Goal: Find specific page/section: Find specific page/section

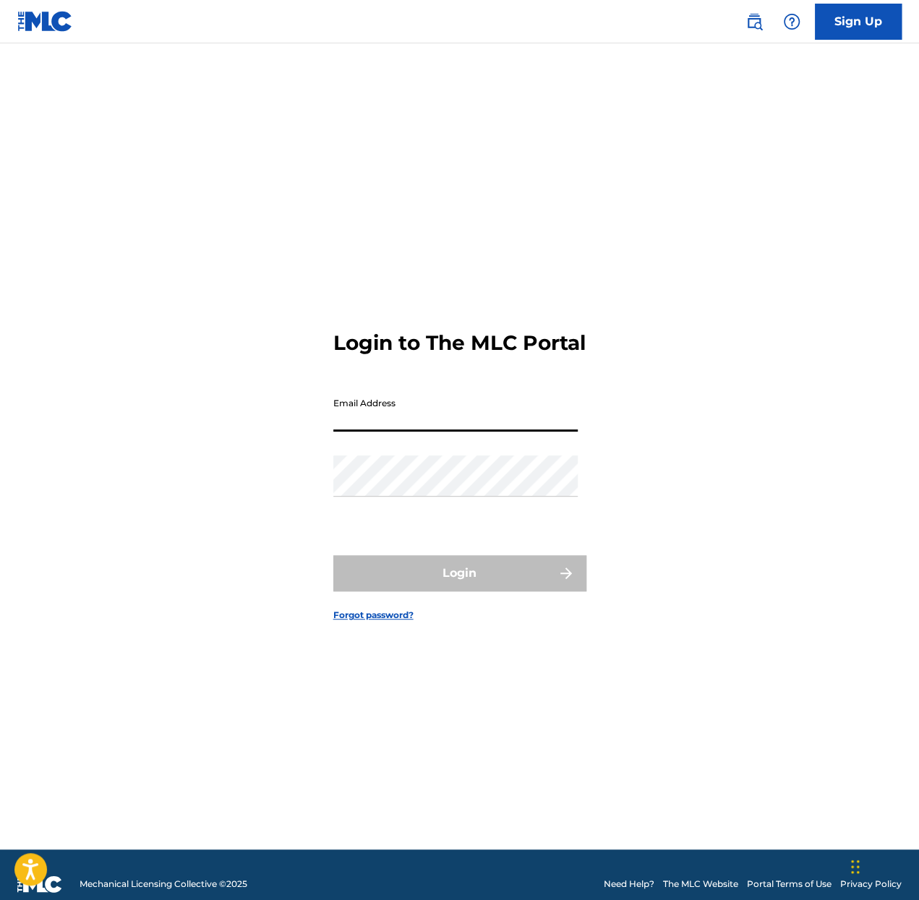
click at [377, 417] on input "Email Address" at bounding box center [455, 411] width 244 height 41
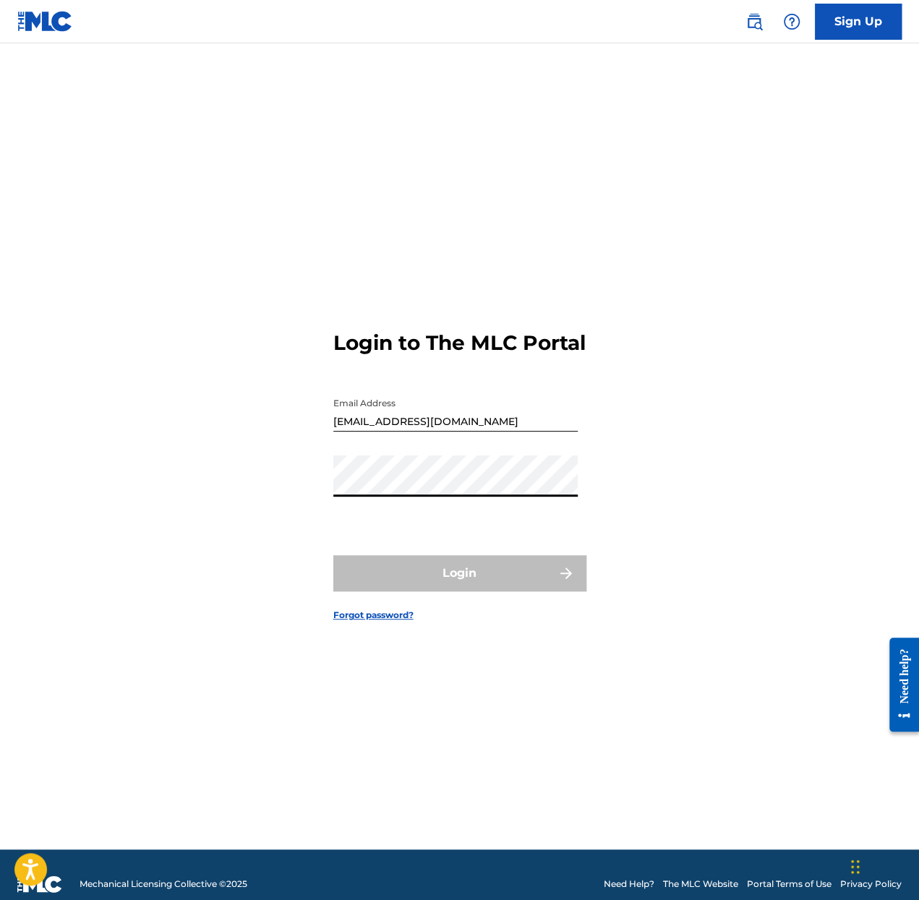
type input "[EMAIL_ADDRESS][DOMAIN_NAME]"
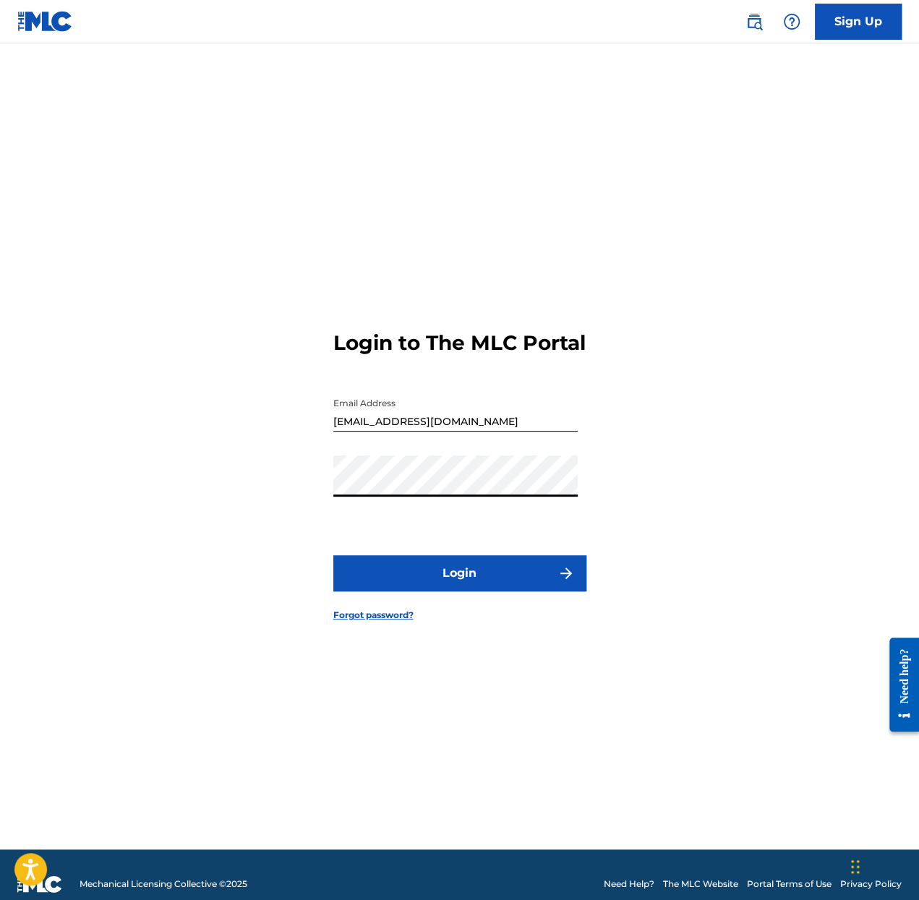
click at [451, 576] on button "Login" at bounding box center [459, 573] width 253 height 36
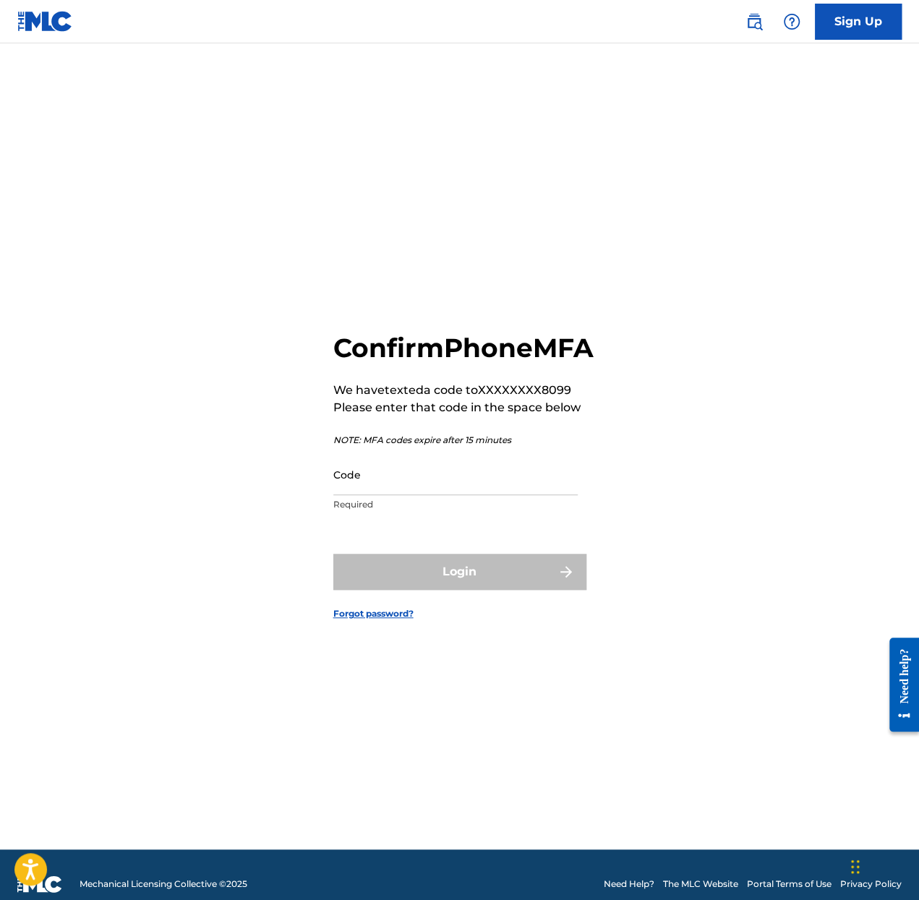
click at [406, 491] on input "Code" at bounding box center [455, 474] width 244 height 41
paste input "002467"
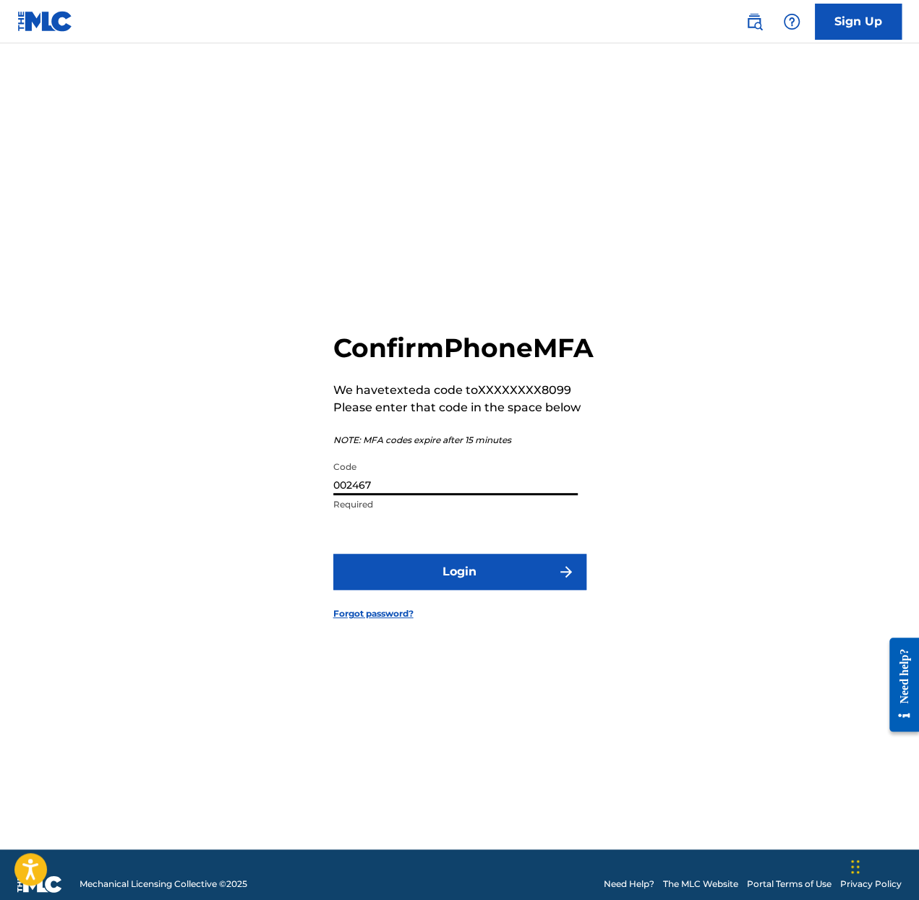
type input "002467"
click at [427, 590] on button "Login" at bounding box center [459, 572] width 253 height 36
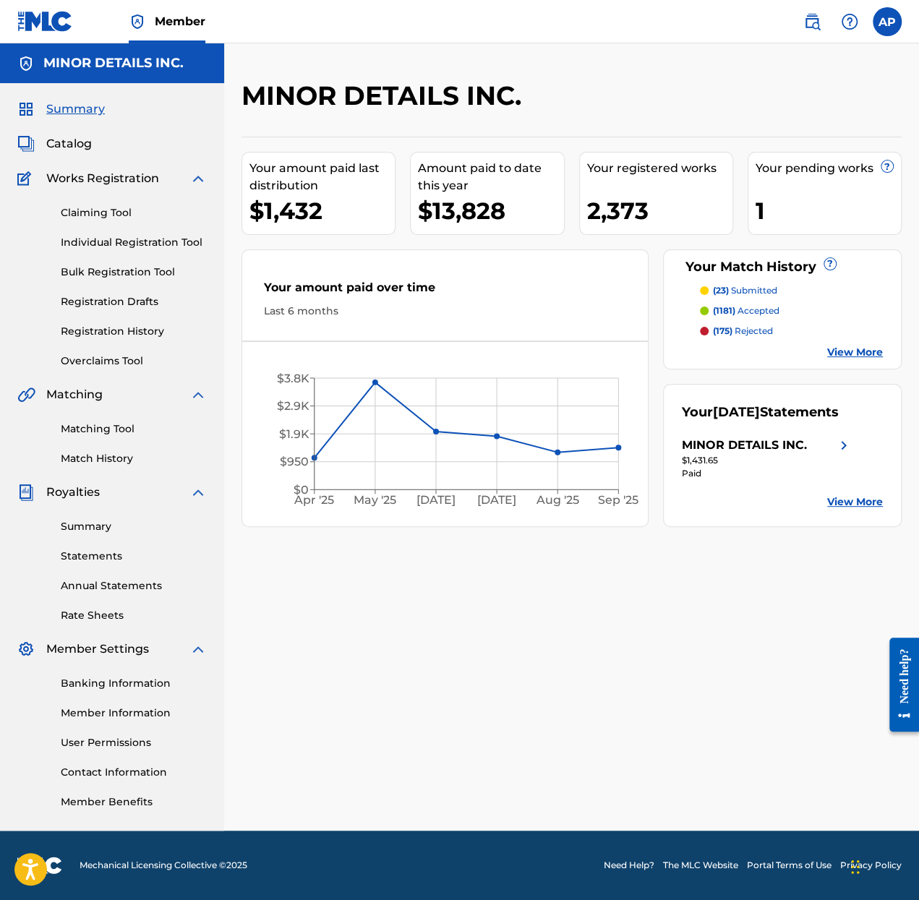
click at [98, 423] on link "Matching Tool" at bounding box center [134, 429] width 146 height 15
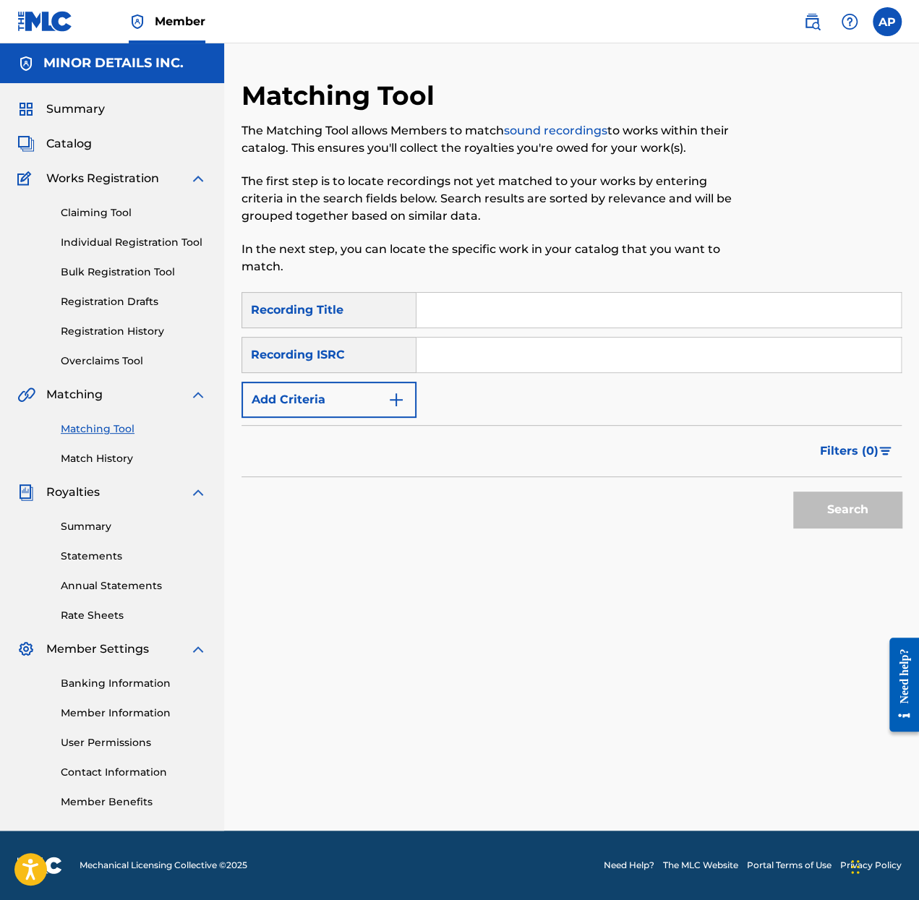
click at [367, 406] on button "Add Criteria" at bounding box center [329, 400] width 175 height 36
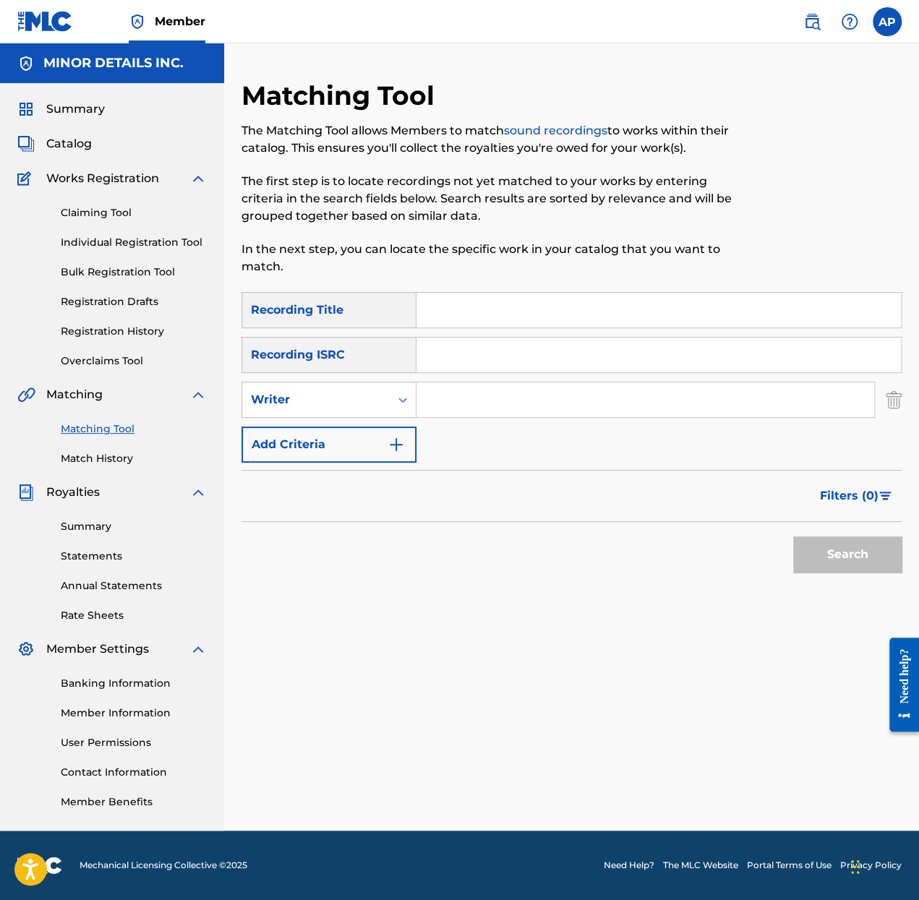
click at [551, 397] on input "Search Form" at bounding box center [646, 400] width 458 height 35
paste input "[PERSON_NAME]"
type input "[PERSON_NAME]"
click at [857, 545] on button "Search" at bounding box center [847, 555] width 108 height 36
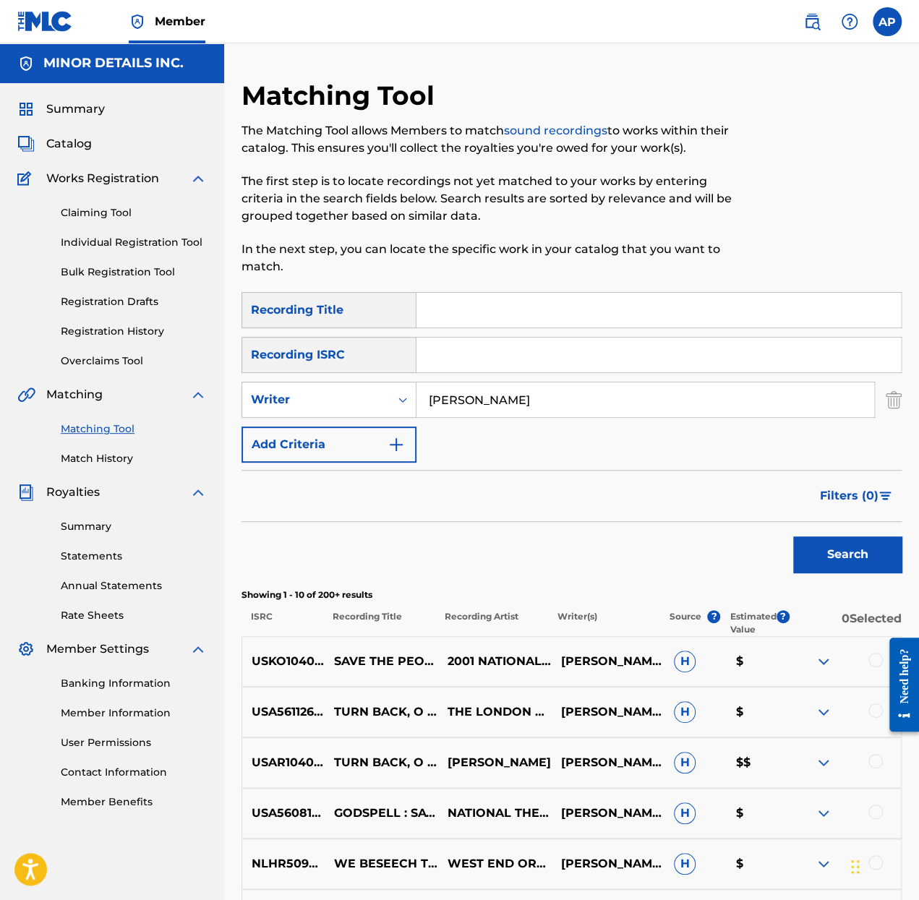
click at [811, 22] on img at bounding box center [812, 21] width 17 height 17
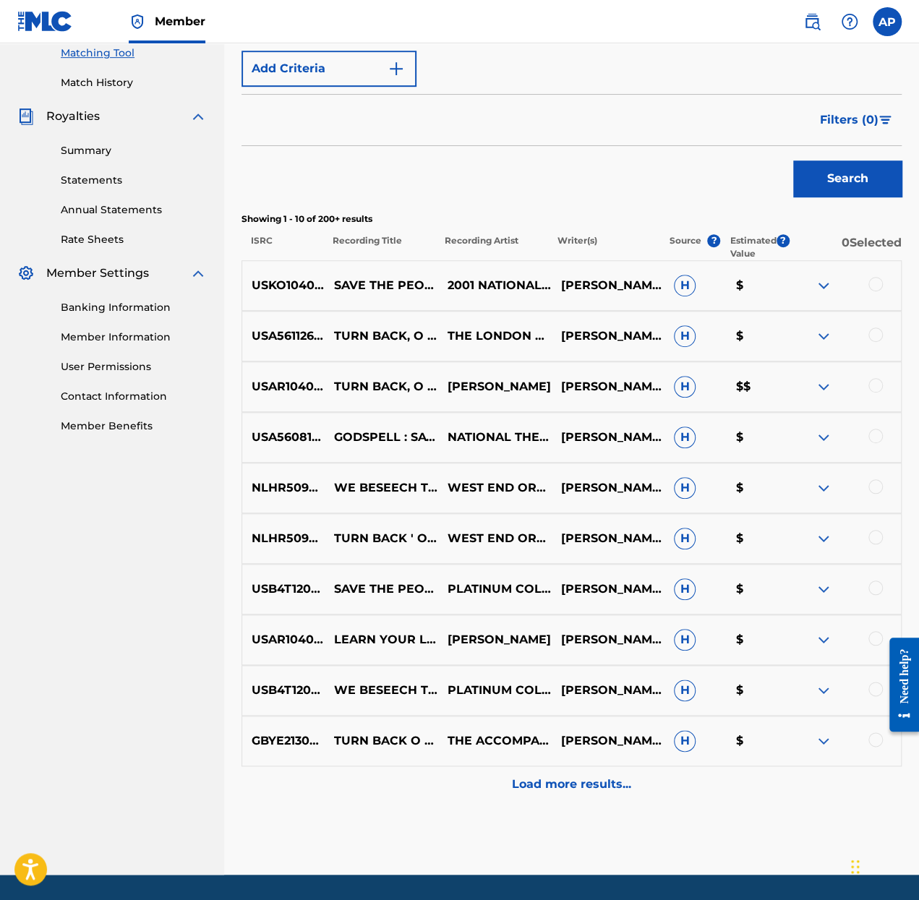
scroll to position [420, 0]
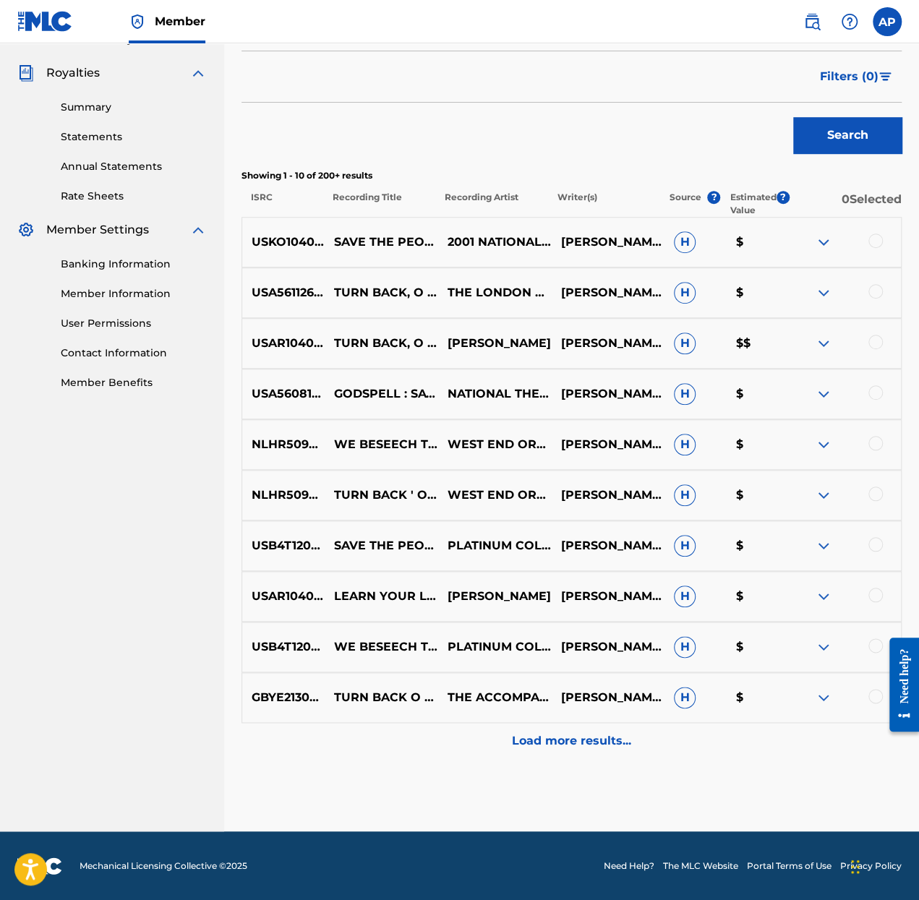
click at [571, 741] on p "Load more results..." at bounding box center [571, 741] width 119 height 17
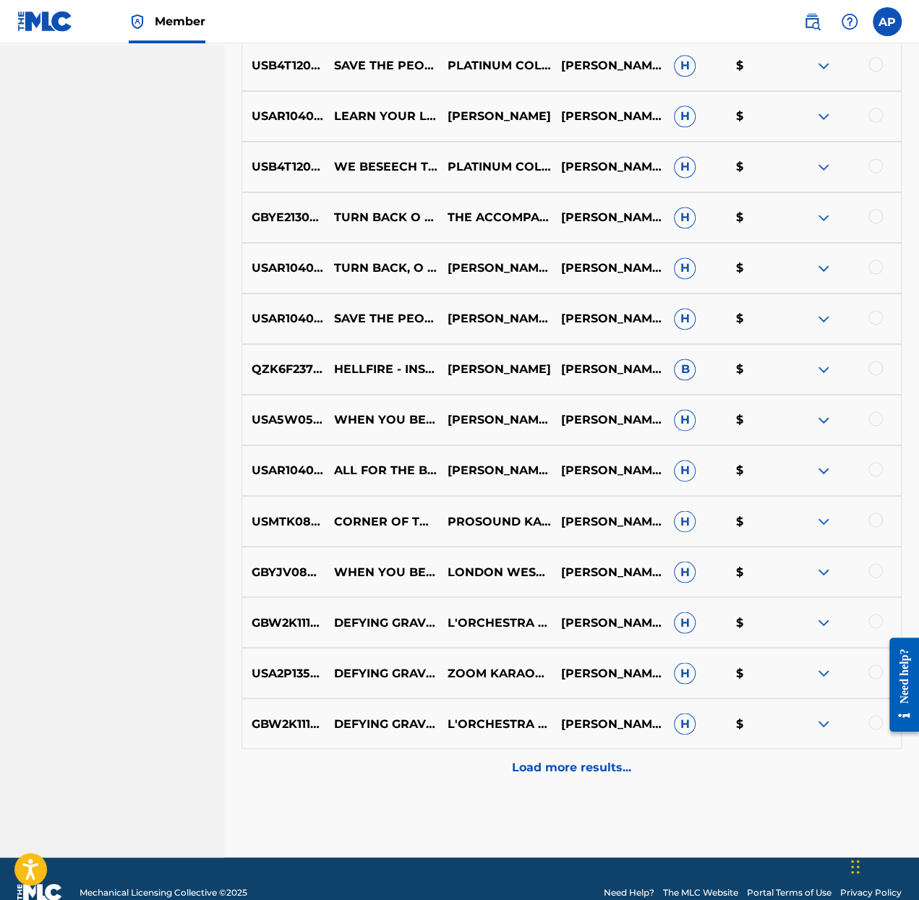
scroll to position [926, 0]
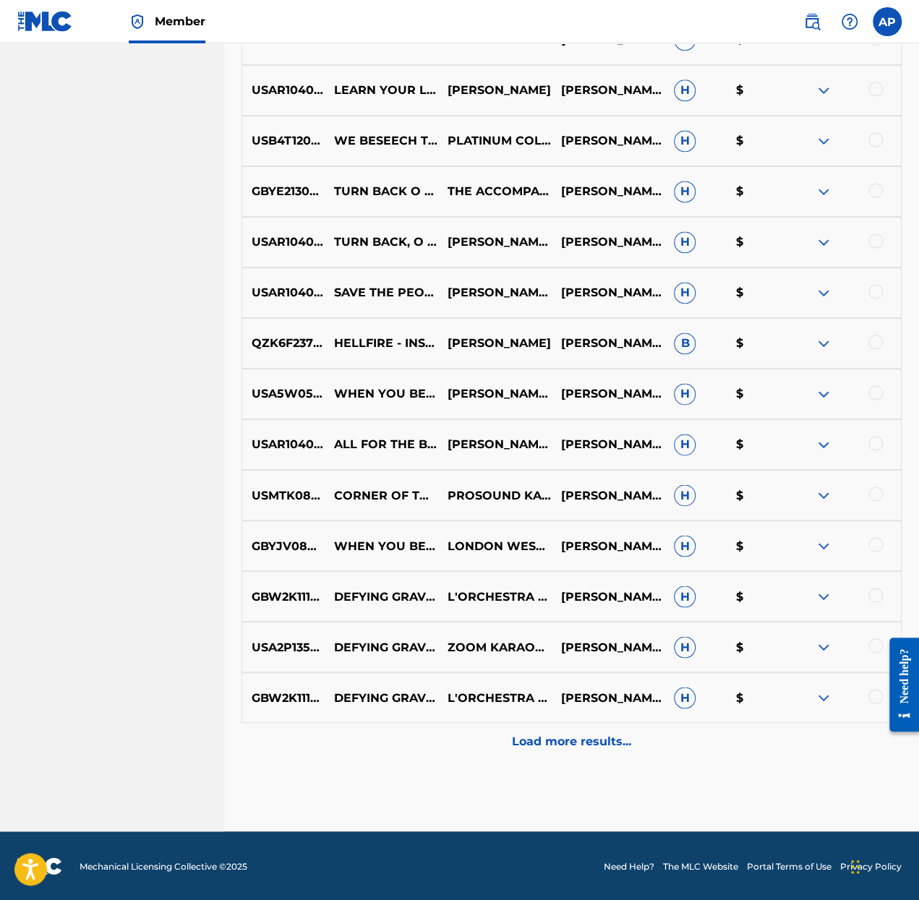
click at [571, 741] on p "Load more results..." at bounding box center [571, 741] width 119 height 17
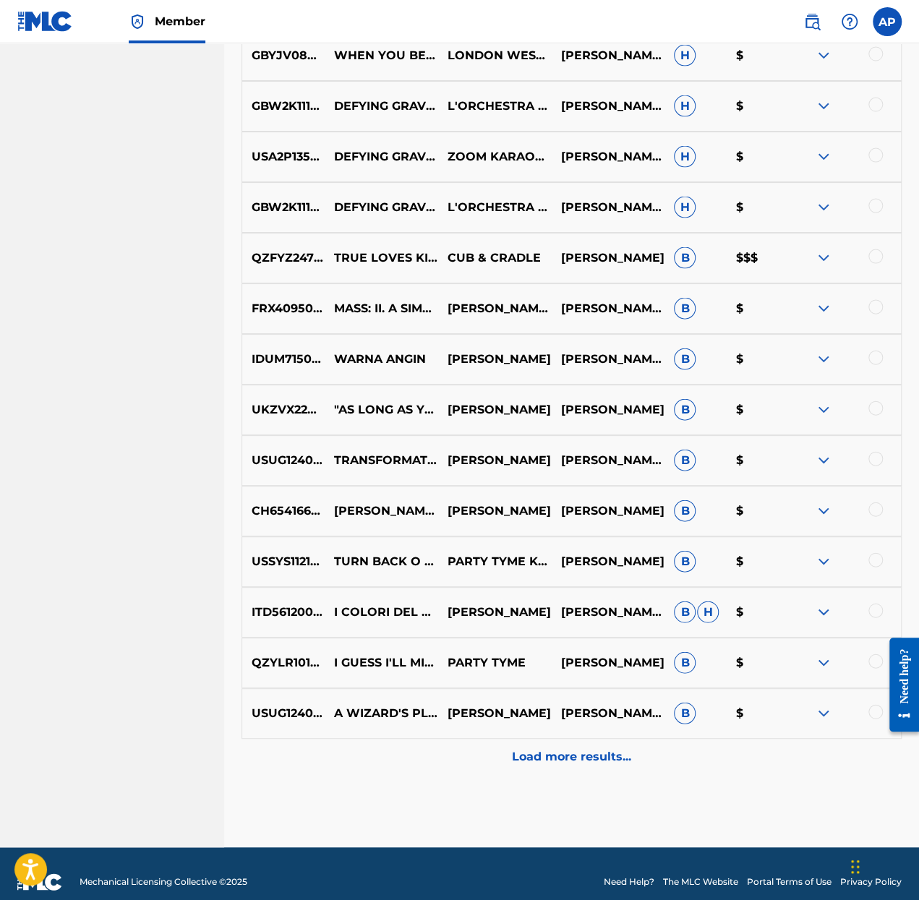
scroll to position [1432, 0]
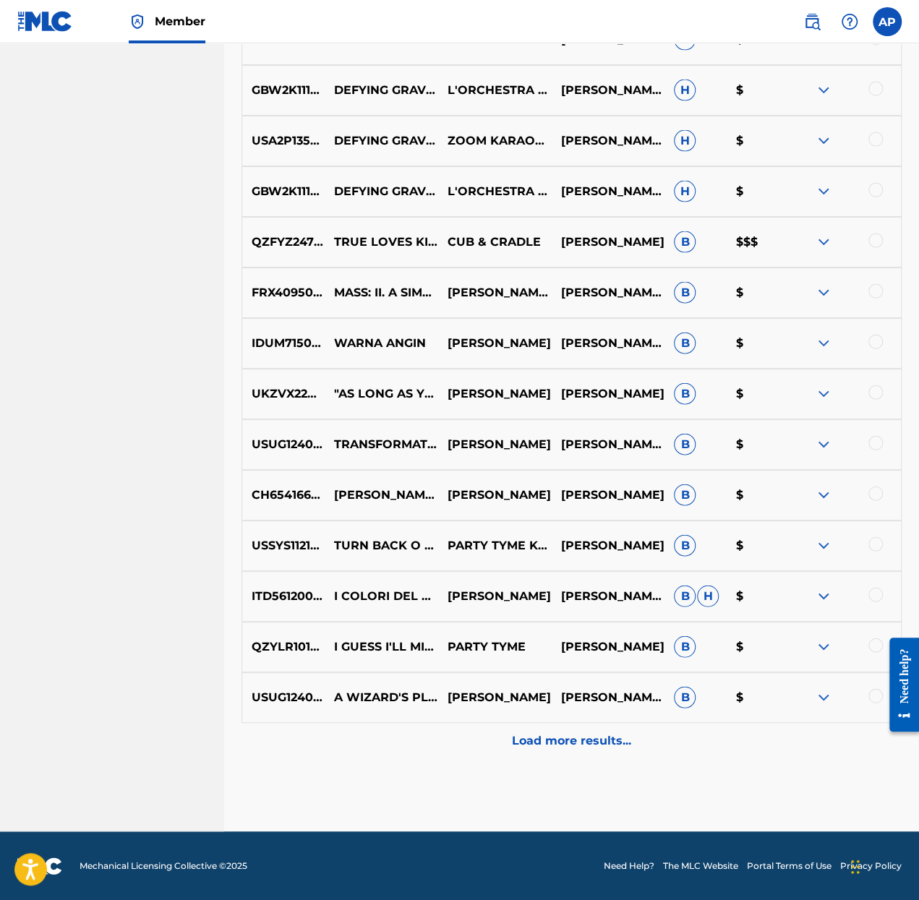
click at [571, 741] on p "Load more results..." at bounding box center [571, 741] width 119 height 17
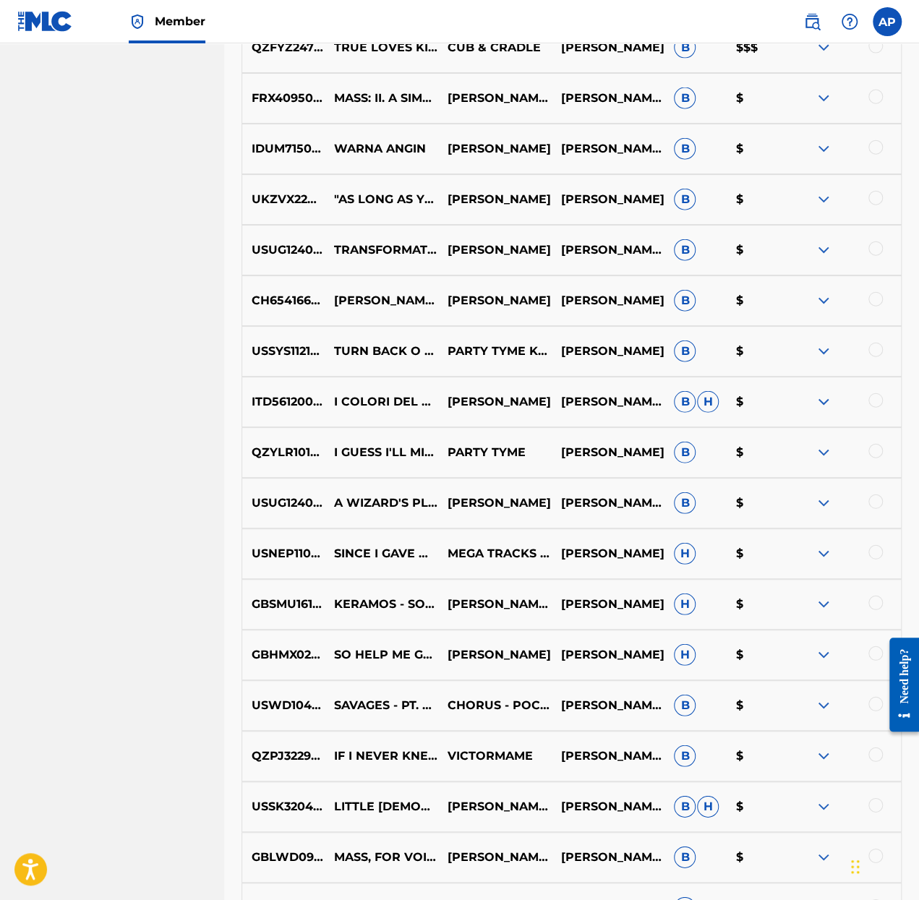
scroll to position [1850, 0]
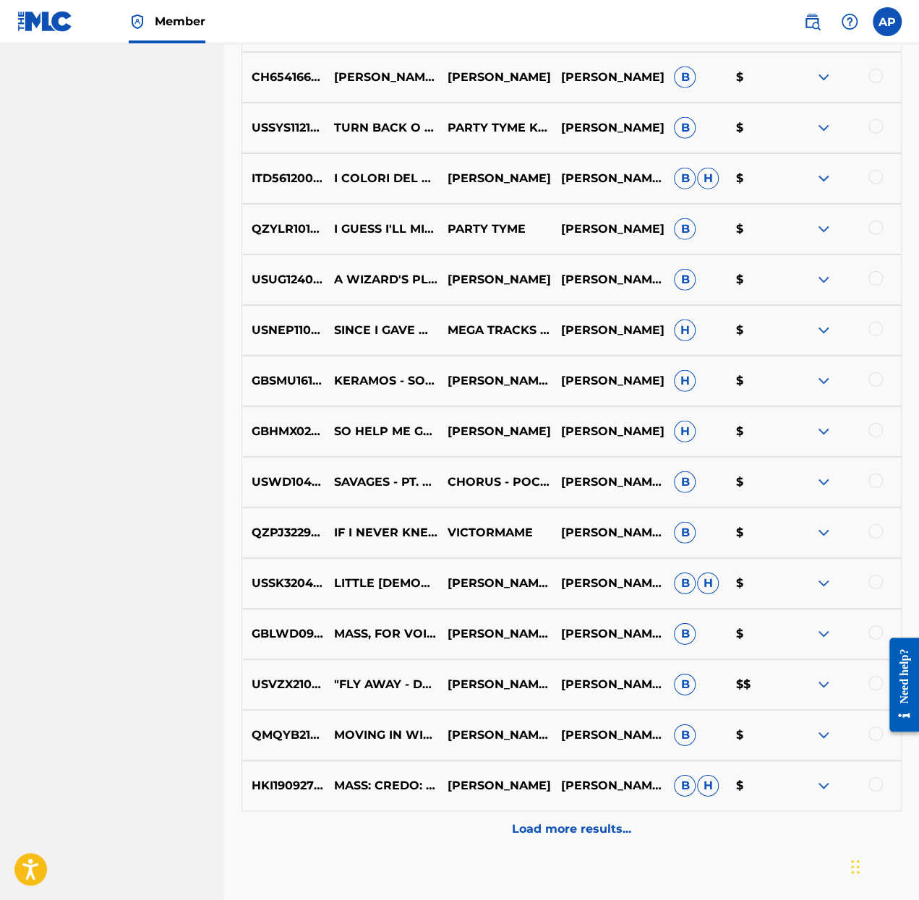
click at [577, 827] on p "Load more results..." at bounding box center [571, 829] width 119 height 17
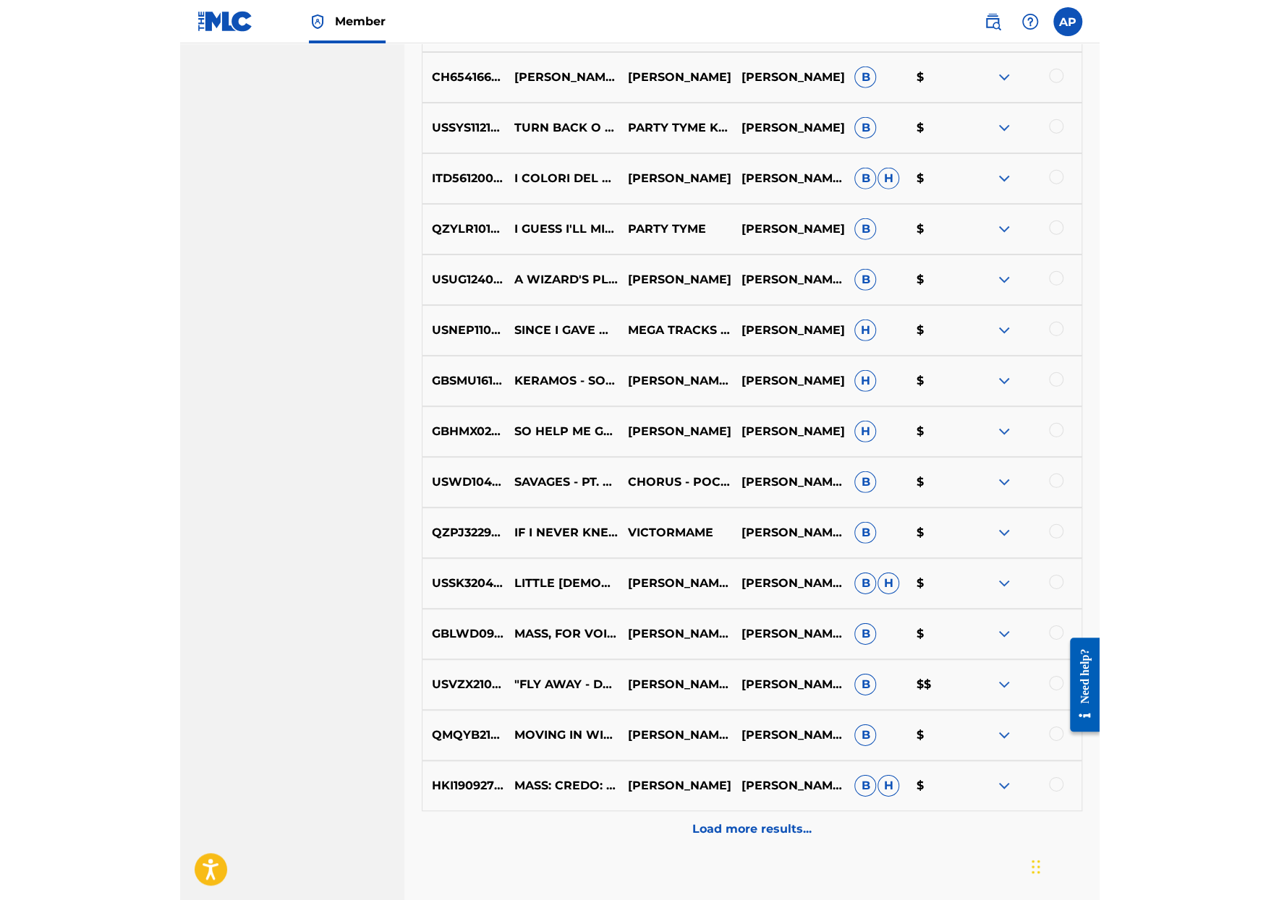
scroll to position [0, 0]
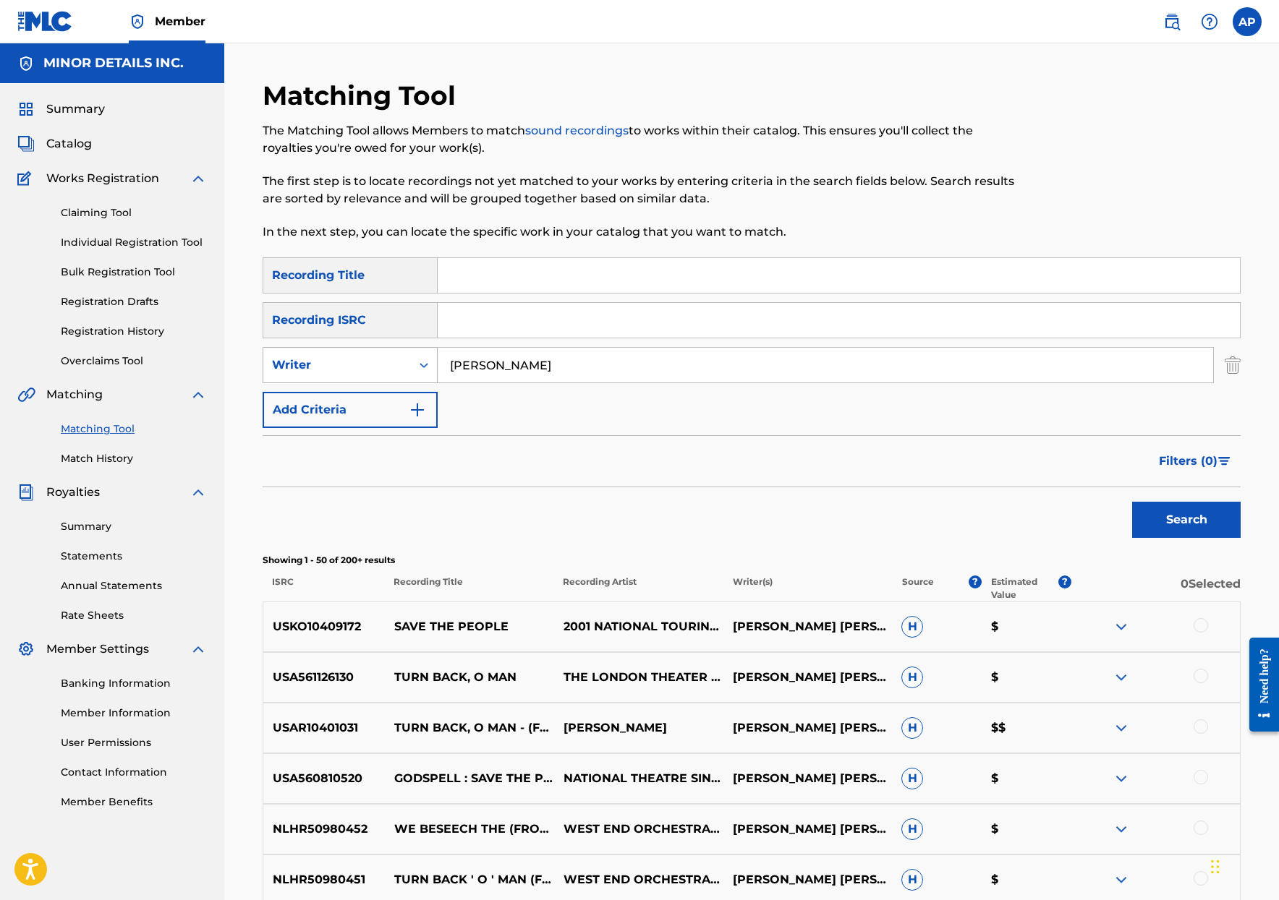
click at [407, 355] on div "Writer" at bounding box center [337, 365] width 148 height 27
click at [478, 291] on input "Search Form" at bounding box center [839, 275] width 802 height 35
type input "bullet train"
click at [516, 368] on input "[PERSON_NAME]" at bounding box center [825, 365] width 775 height 35
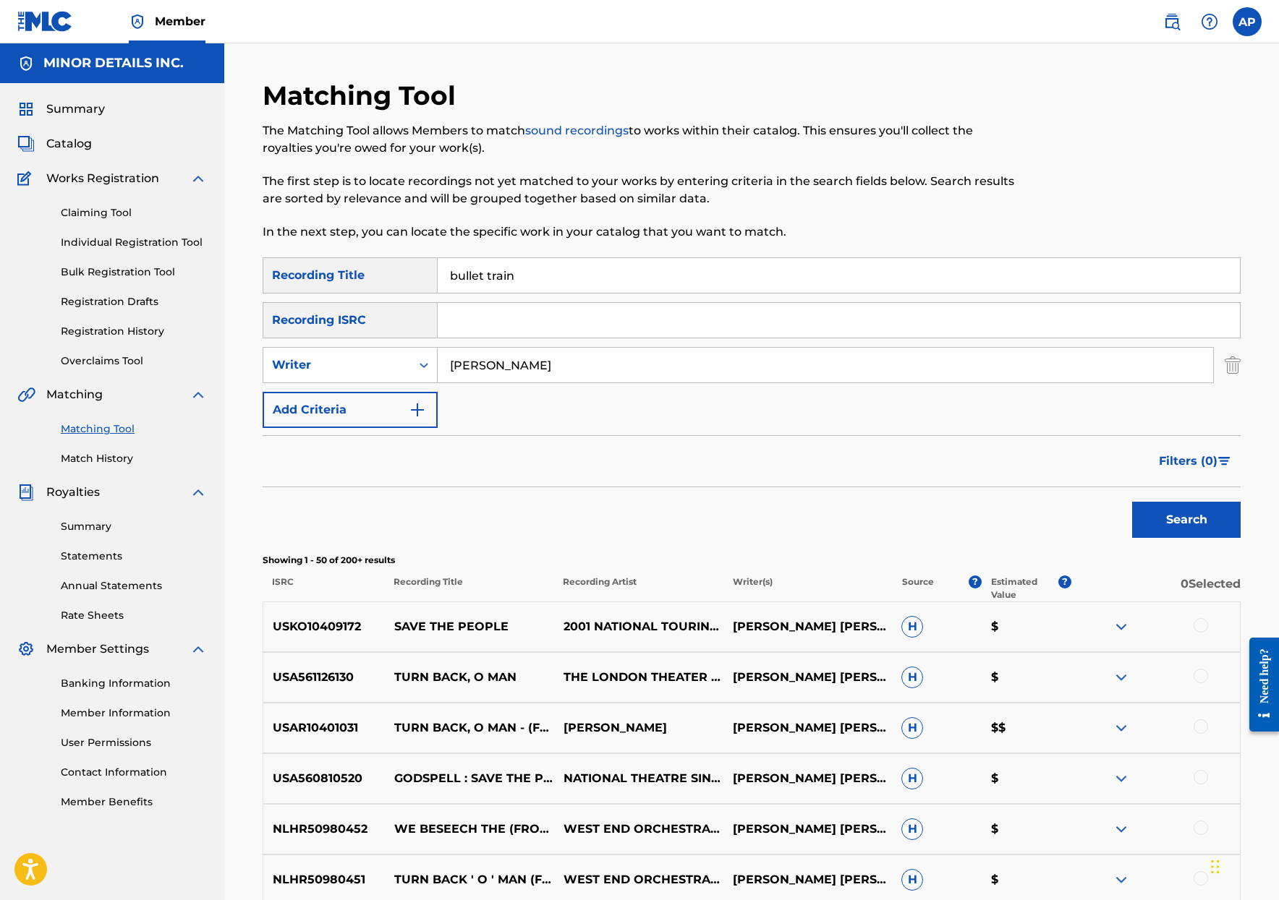
click at [522, 368] on input "[PERSON_NAME]" at bounding box center [825, 365] width 775 height 35
click at [522, 369] on input "[PERSON_NAME]" at bounding box center [825, 365] width 775 height 35
type input "S"
click at [919, 502] on button "Search" at bounding box center [1186, 520] width 108 height 36
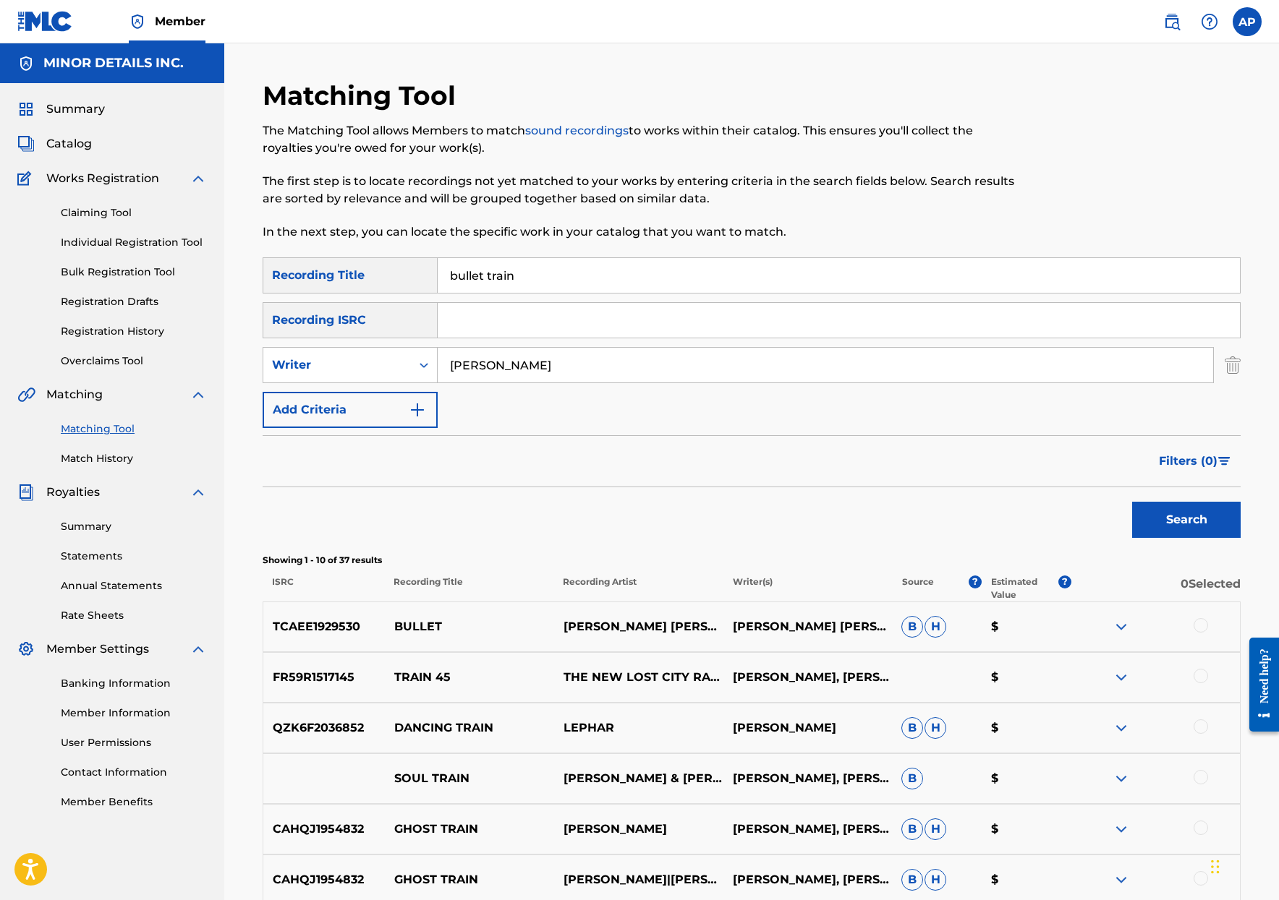
click at [492, 370] on input "[PERSON_NAME]" at bounding box center [825, 365] width 775 height 35
type input "[PERSON_NAME]"
click at [919, 502] on button "Search" at bounding box center [1186, 520] width 108 height 36
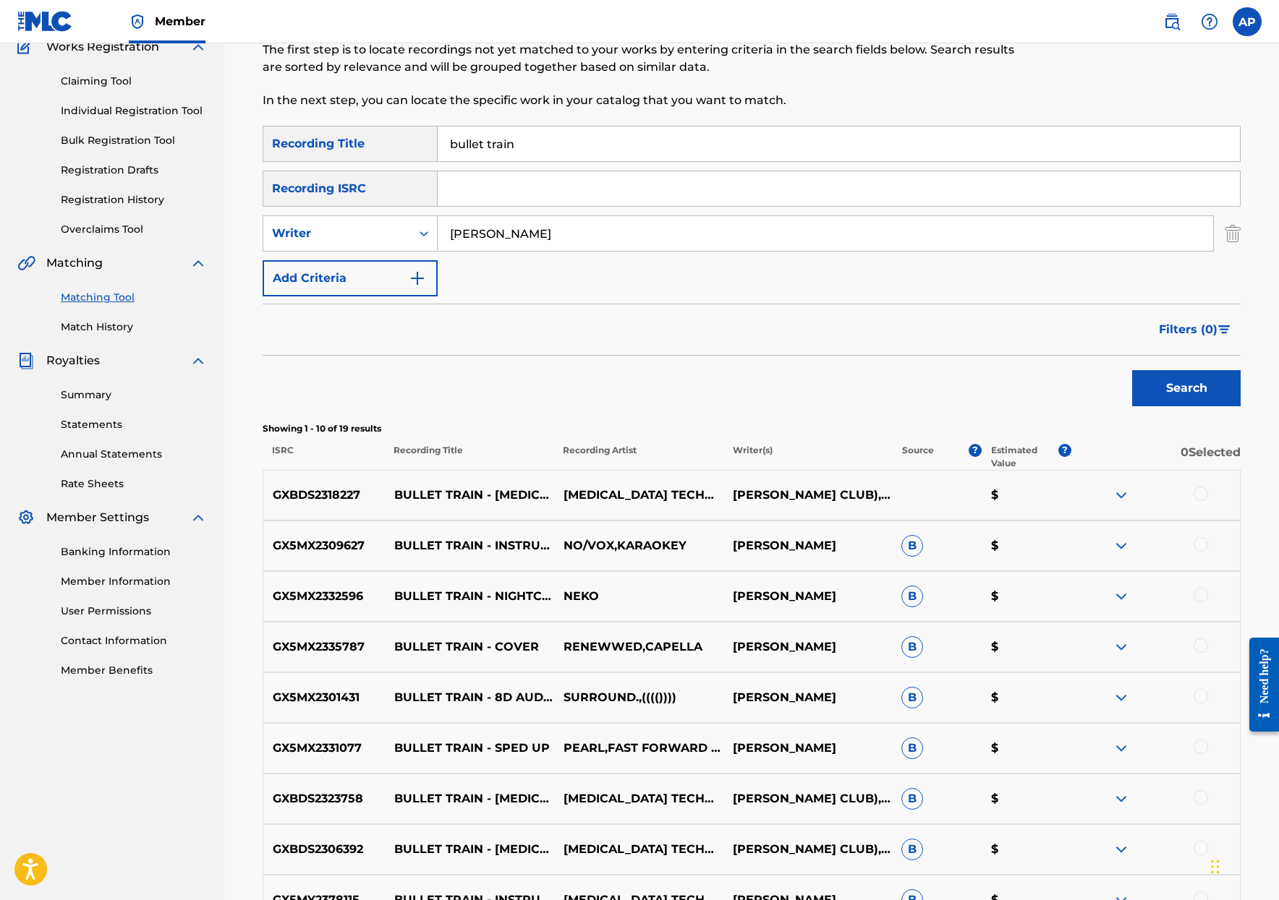
scroll to position [302, 0]
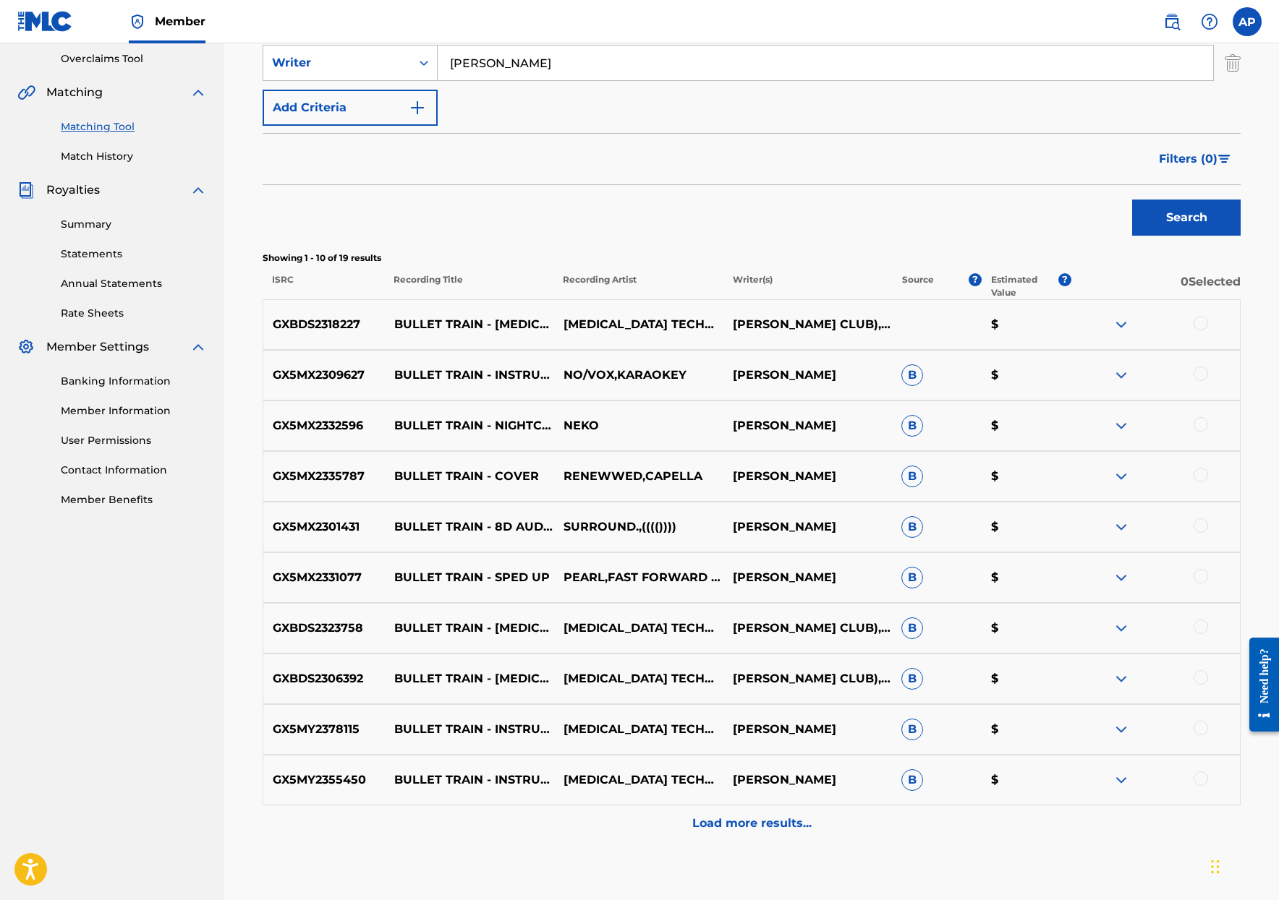
click at [799, 826] on p "Load more results..." at bounding box center [751, 823] width 119 height 17
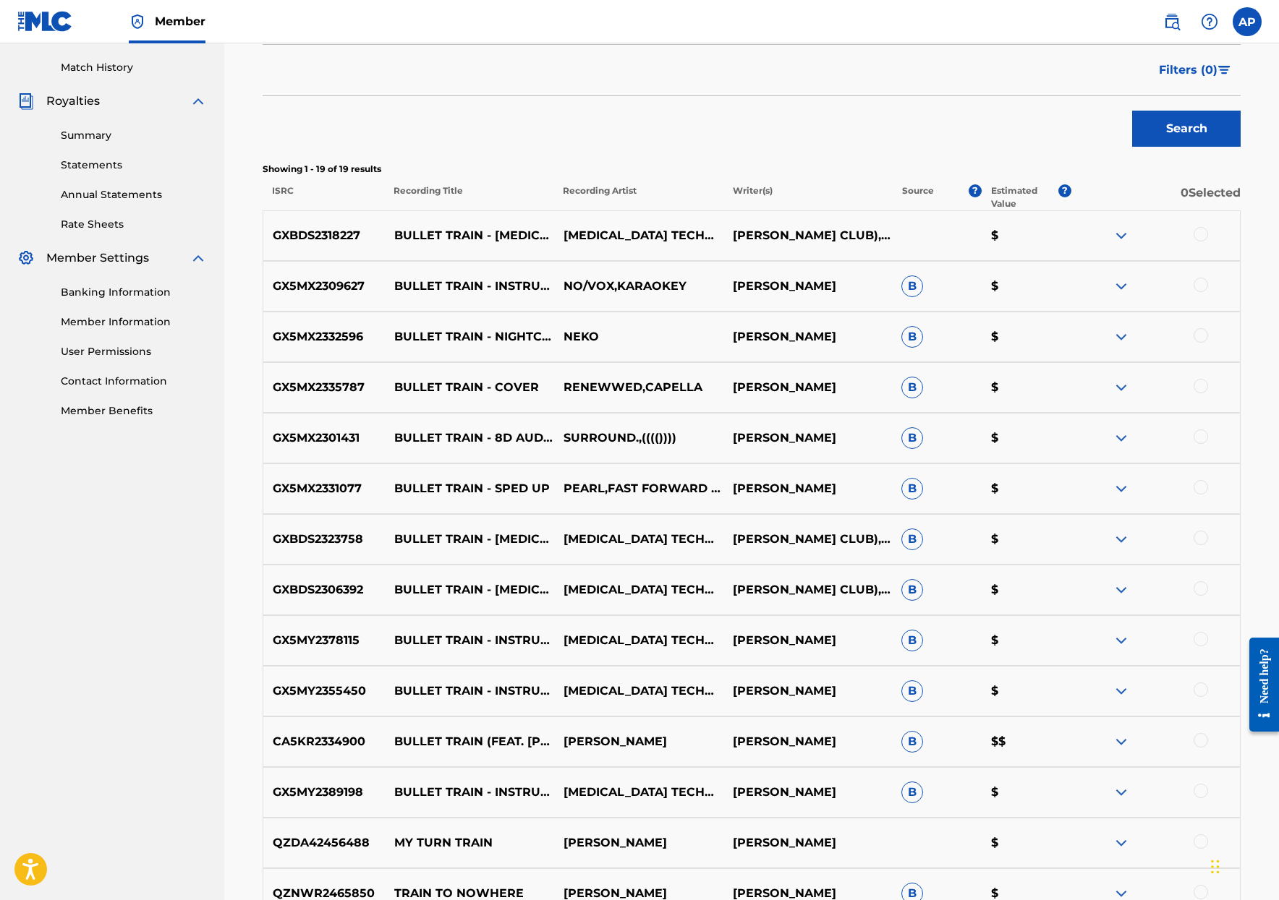
scroll to position [379, 0]
